Goal: Task Accomplishment & Management: Complete application form

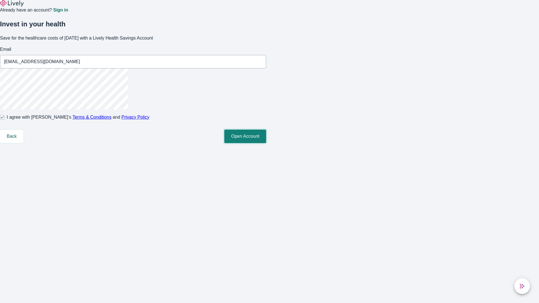
click at [266, 143] on button "Open Account" at bounding box center [245, 136] width 42 height 13
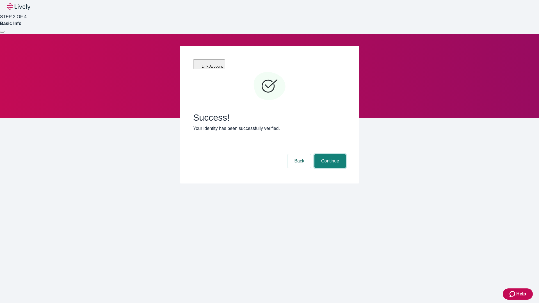
click at [329, 154] on button "Continue" at bounding box center [329, 160] width 31 height 13
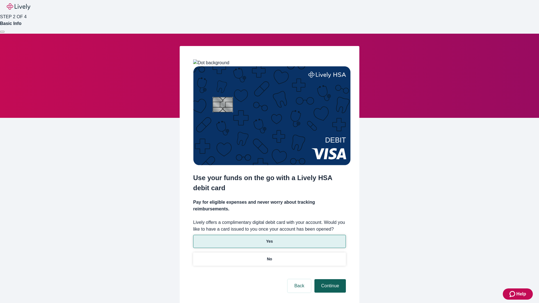
click at [269, 239] on p "Yes" at bounding box center [269, 242] width 7 height 6
click at [329, 279] on button "Continue" at bounding box center [329, 285] width 31 height 13
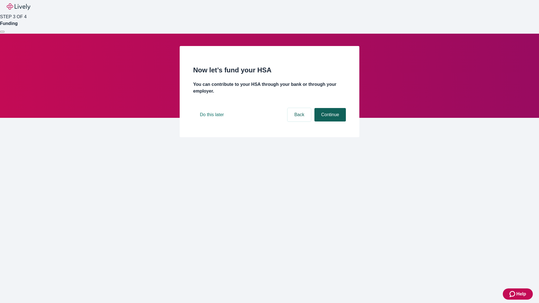
click at [329, 122] on button "Continue" at bounding box center [329, 114] width 31 height 13
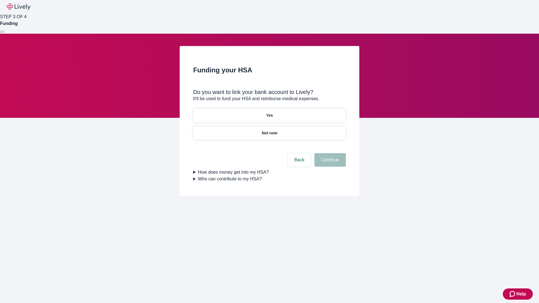
click at [269, 130] on p "Not now" at bounding box center [269, 133] width 15 height 6
click at [329, 163] on button "Continue" at bounding box center [329, 159] width 31 height 13
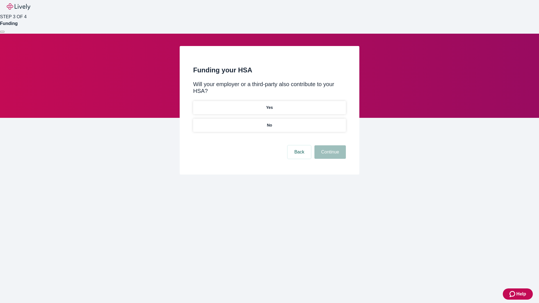
click at [269, 122] on p "No" at bounding box center [269, 125] width 5 height 6
click at [329, 145] on button "Continue" at bounding box center [329, 151] width 31 height 13
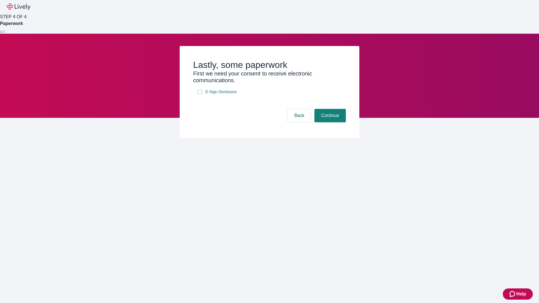
click at [200, 94] on input "E-Sign Disclosure" at bounding box center [200, 92] width 4 height 4
checkbox input "true"
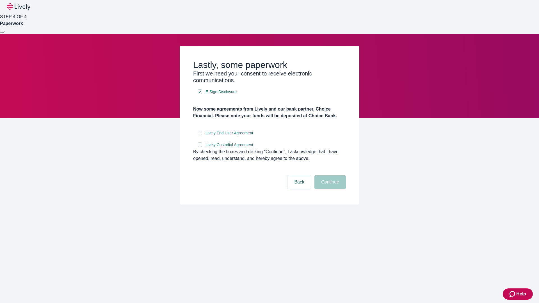
click at [200, 135] on input "Lively End User Agreement" at bounding box center [200, 133] width 4 height 4
checkbox input "true"
click at [200, 147] on input "Lively Custodial Agreement" at bounding box center [200, 145] width 4 height 4
checkbox input "true"
click at [329, 189] on button "Continue" at bounding box center [329, 181] width 31 height 13
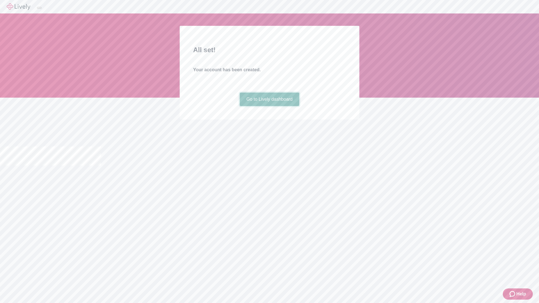
click at [269, 106] on link "Go to Lively dashboard" at bounding box center [270, 99] width 60 height 13
